Goal: Find specific page/section: Find specific page/section

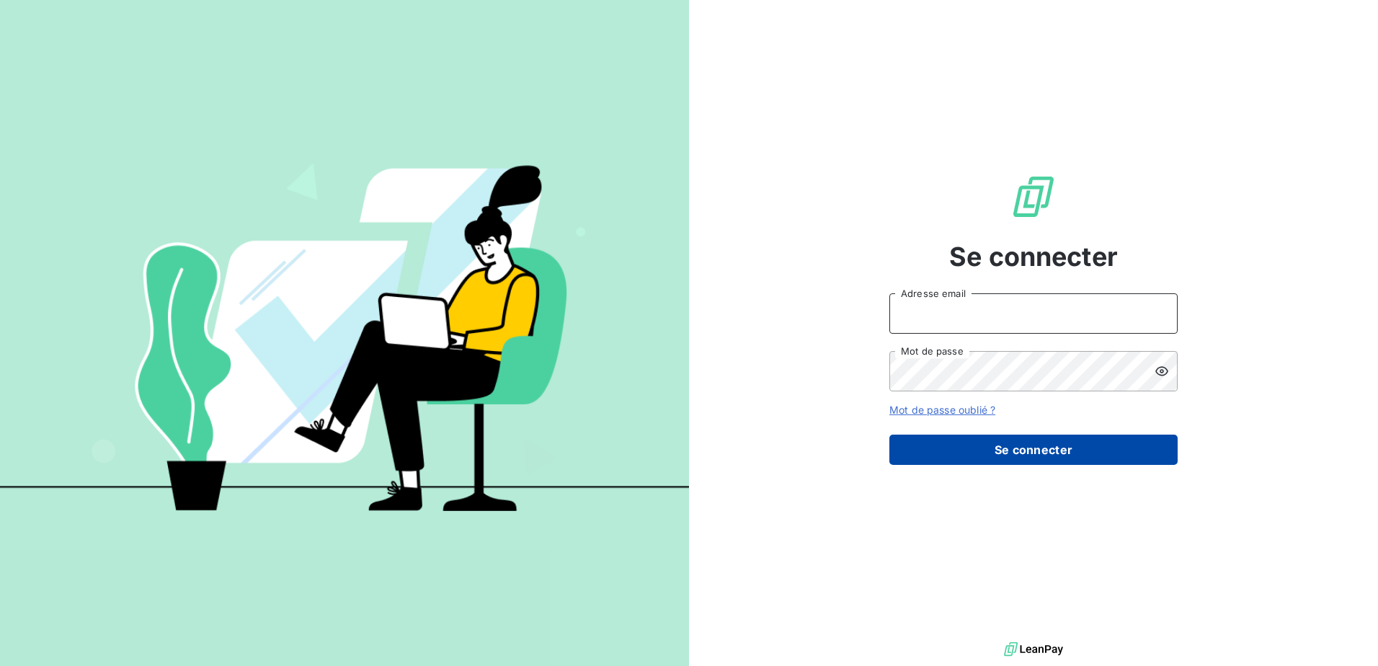
type input "[PERSON_NAME][EMAIL_ADDRESS][PERSON_NAME][DOMAIN_NAME]"
click at [990, 445] on button "Se connecter" at bounding box center [1033, 450] width 288 height 30
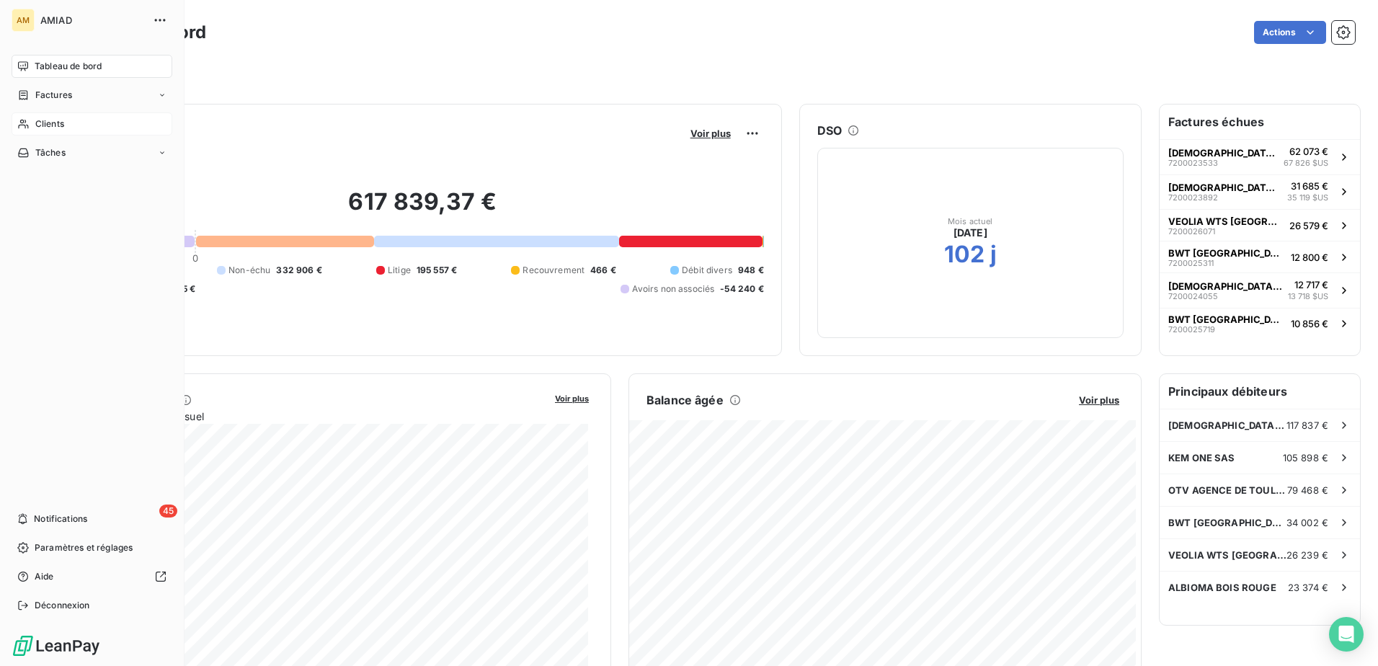
click at [22, 125] on icon at bounding box center [23, 124] width 10 height 9
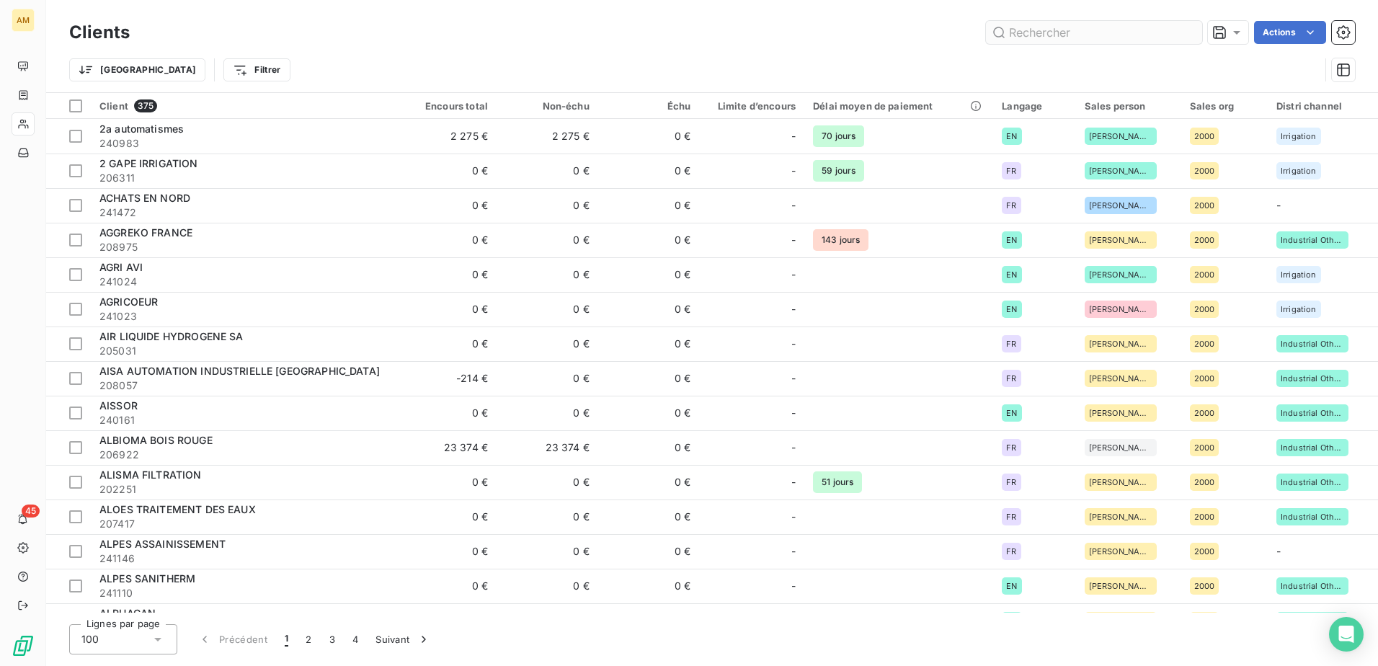
click at [1092, 27] on input "text" at bounding box center [1094, 32] width 216 height 23
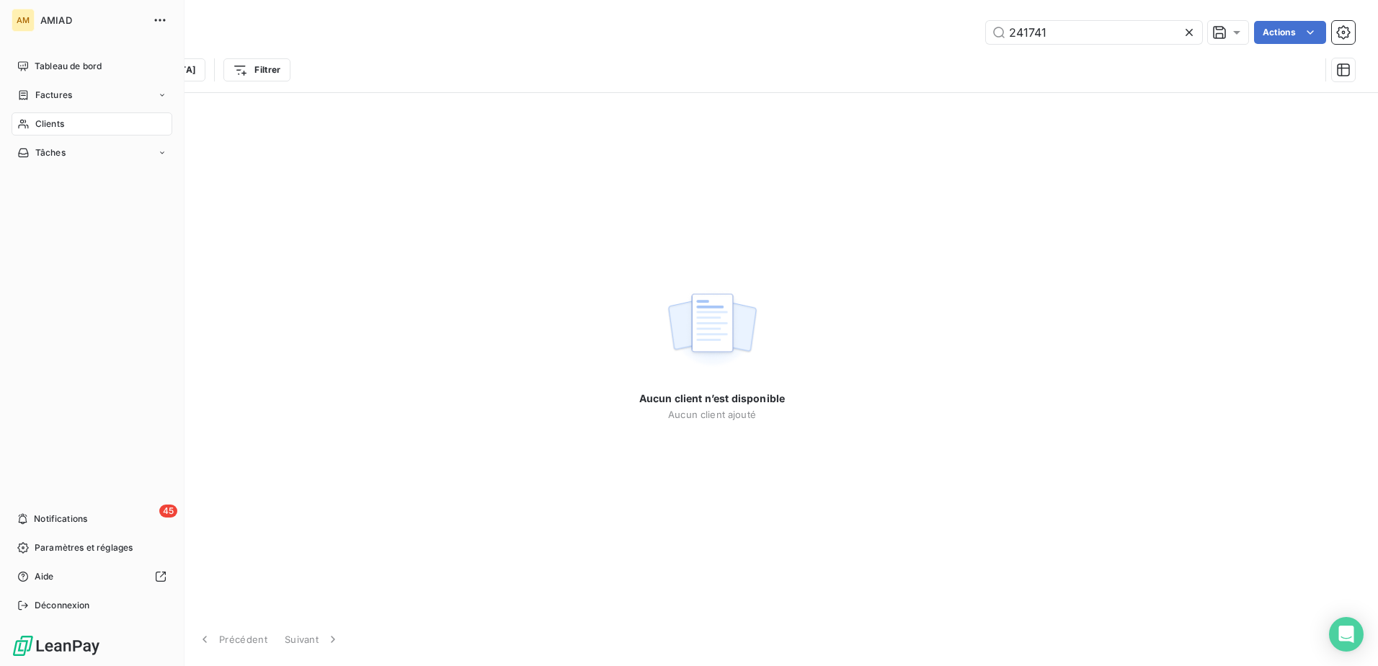
click at [20, 123] on icon at bounding box center [23, 124] width 12 height 12
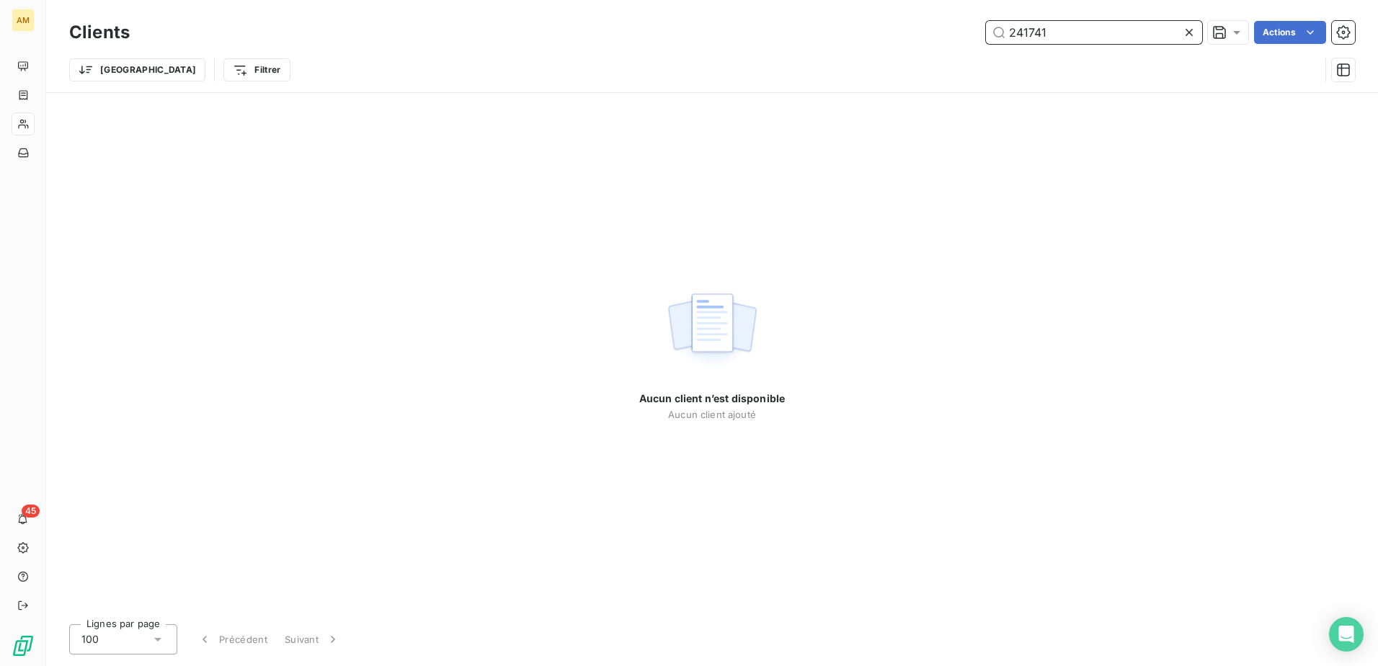
drag, startPoint x: 1071, startPoint y: 33, endPoint x: 953, endPoint y: 35, distance: 118.2
click at [953, 35] on div "241741 Actions" at bounding box center [751, 32] width 1208 height 23
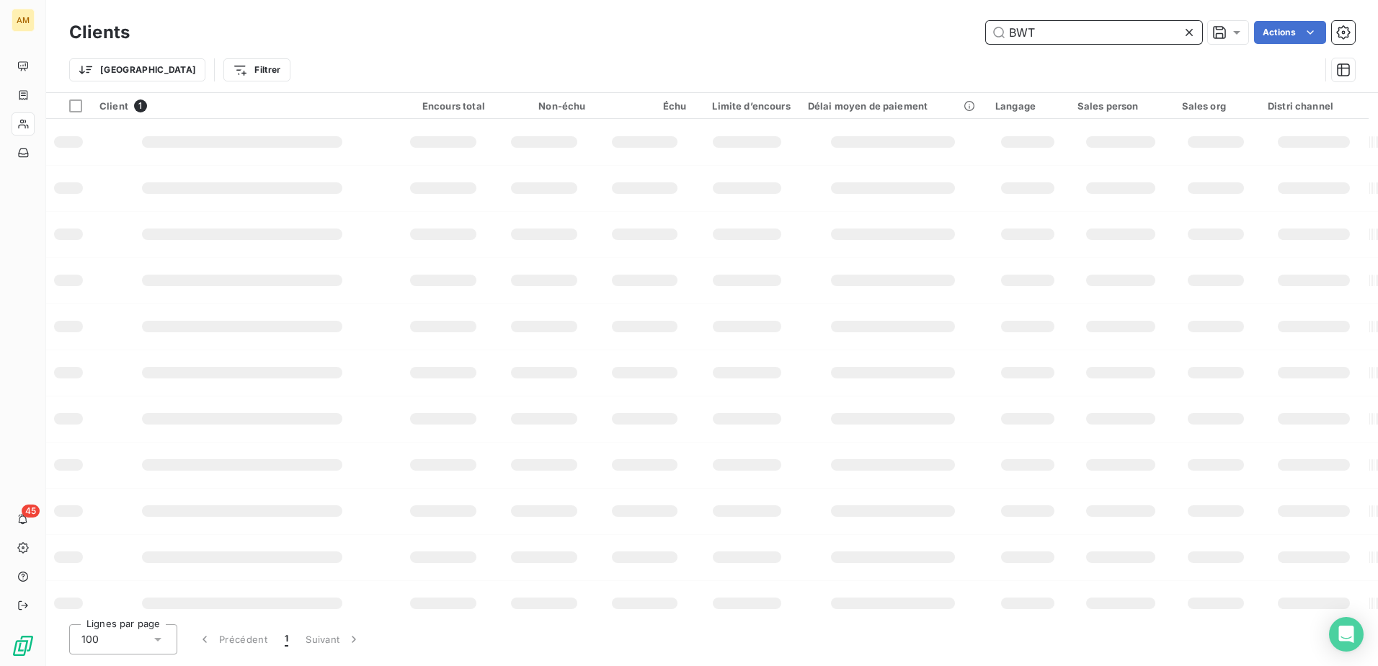
type input "BWT"
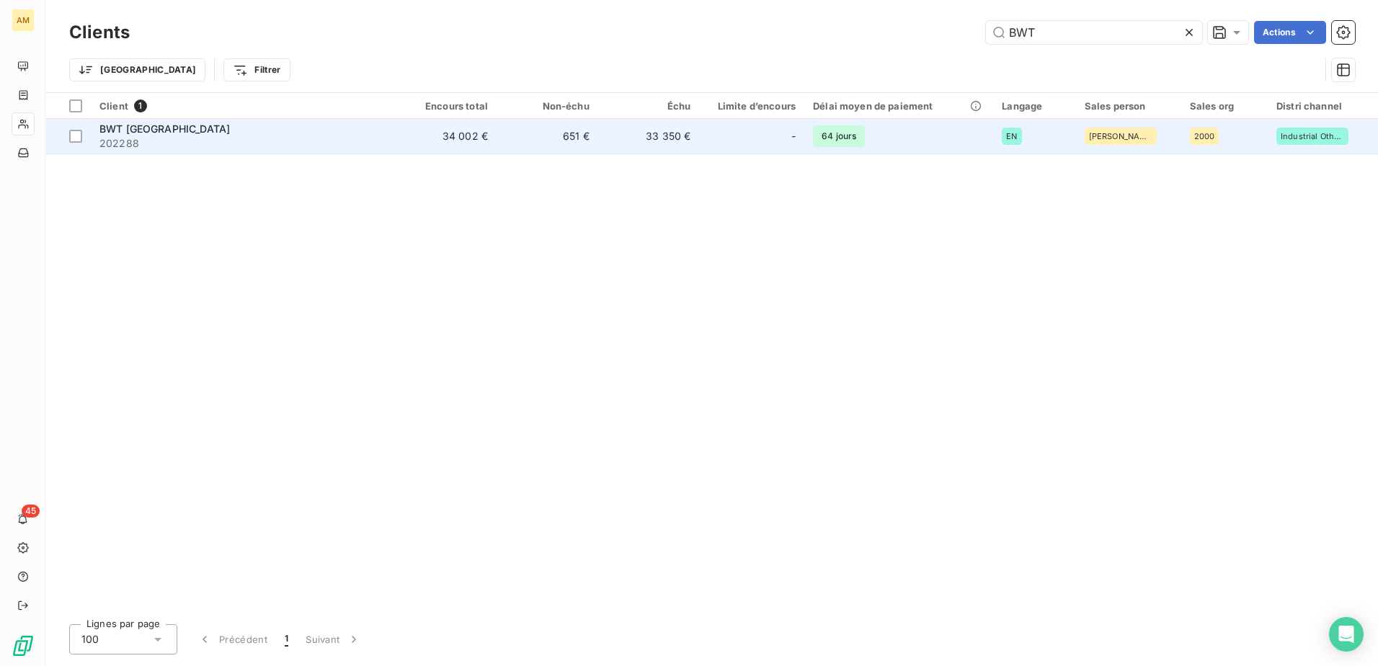
click at [374, 141] on span "202288" at bounding box center [242, 143] width 287 height 14
